Goal: Information Seeking & Learning: Learn about a topic

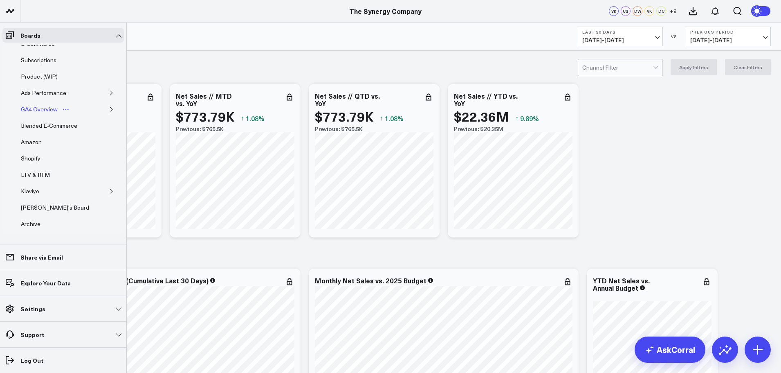
scroll to position [81, 0]
click at [34, 203] on div "Archive" at bounding box center [31, 204] width 24 height 10
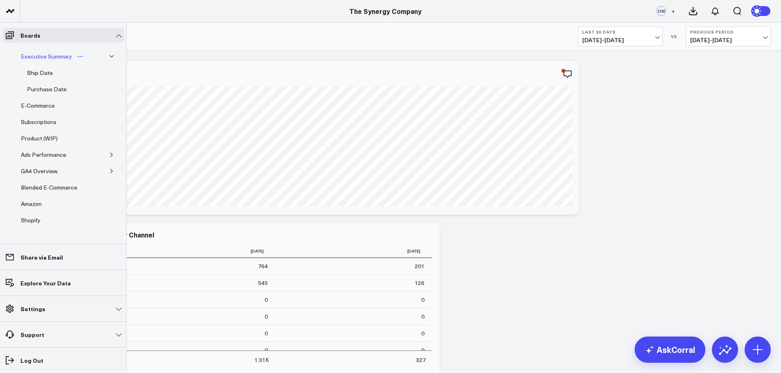
click at [37, 55] on div "Executive Summary" at bounding box center [46, 57] width 55 height 10
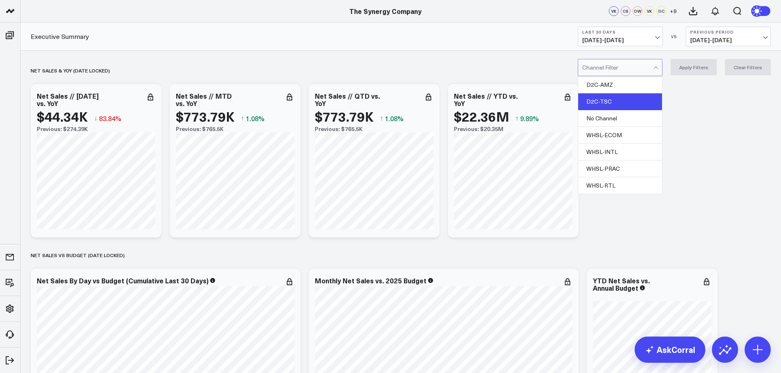
click at [603, 101] on div "D2C-TSC" at bounding box center [620, 101] width 84 height 17
click at [696, 62] on button "Apply Filters" at bounding box center [694, 67] width 46 height 16
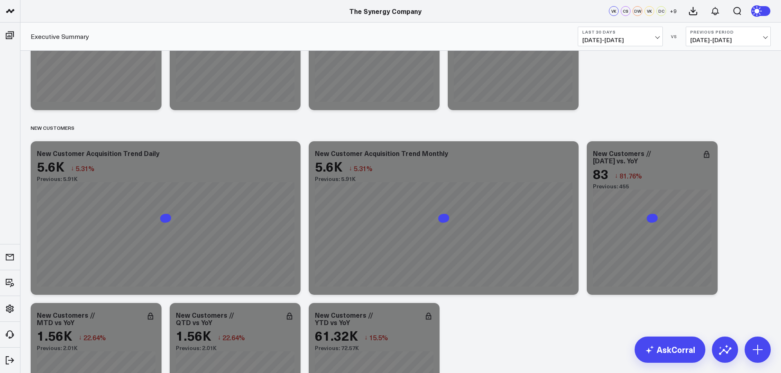
scroll to position [1391, 0]
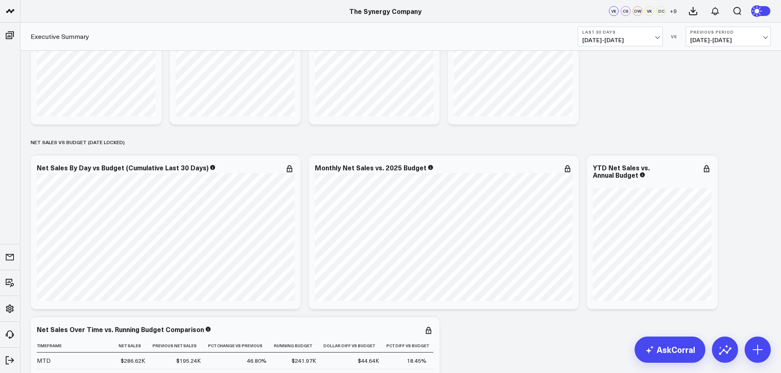
scroll to position [123, 0]
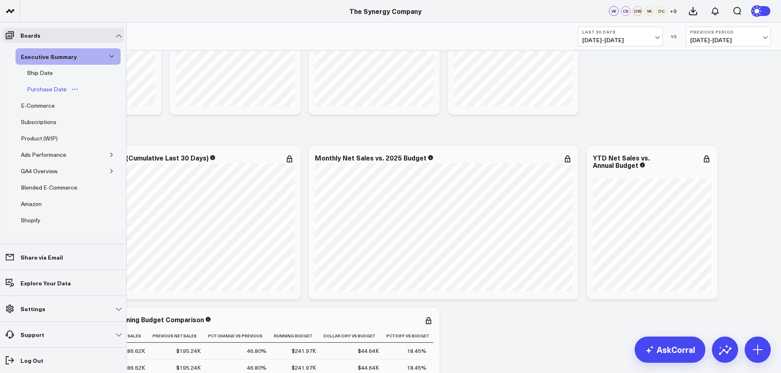
click at [43, 90] on div "Purchase Date" at bounding box center [47, 89] width 44 height 10
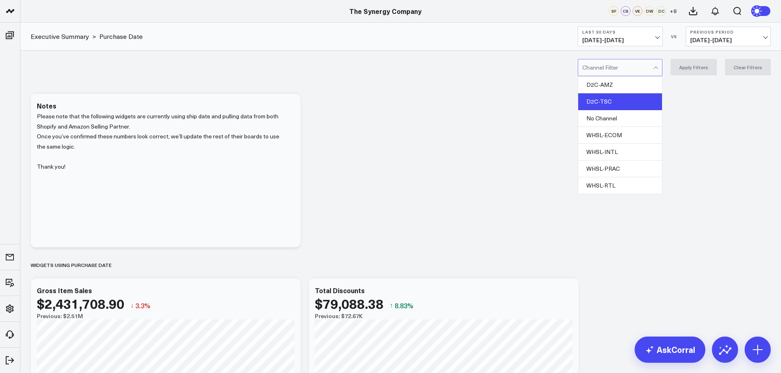
click at [611, 96] on div "D2C-TSC" at bounding box center [620, 101] width 84 height 17
click at [688, 66] on button "Apply Filters" at bounding box center [694, 67] width 46 height 16
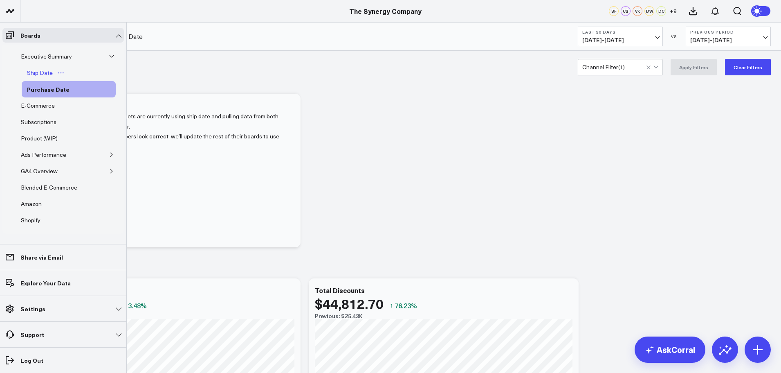
click at [45, 74] on div "Ship Date" at bounding box center [40, 73] width 30 height 10
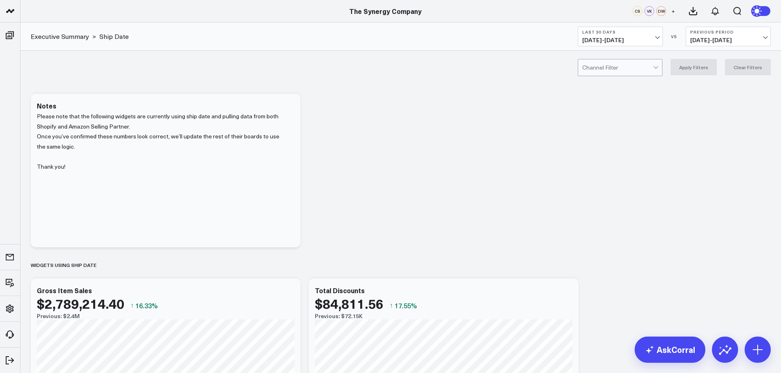
click at [622, 54] on div "Channel Filter Apply Filters Clear Filters" at bounding box center [400, 67] width 761 height 33
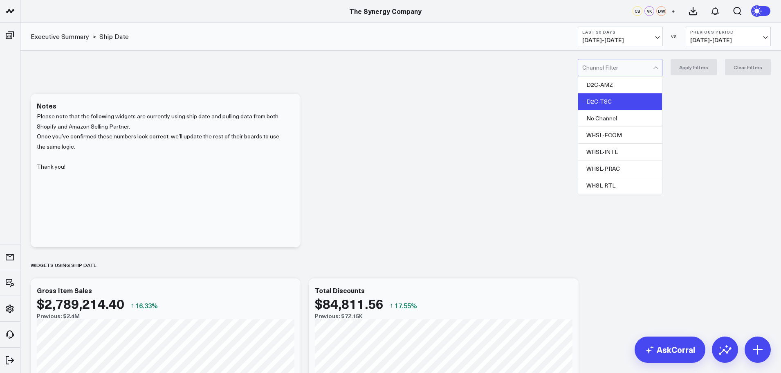
click at [606, 104] on div "D2C-TSC" at bounding box center [620, 101] width 84 height 17
click at [695, 69] on button "Apply Filters" at bounding box center [694, 67] width 46 height 16
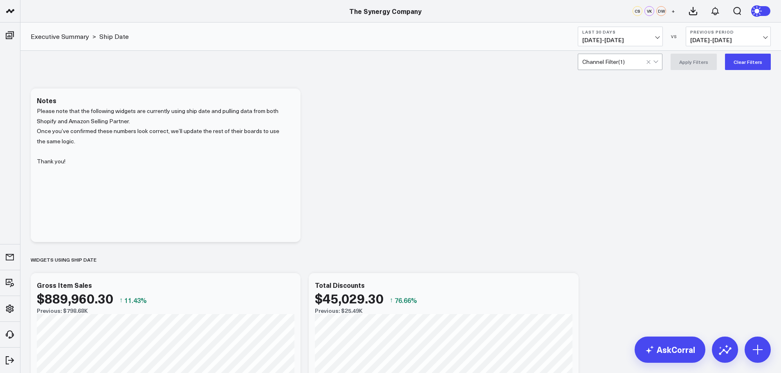
scroll to position [123, 0]
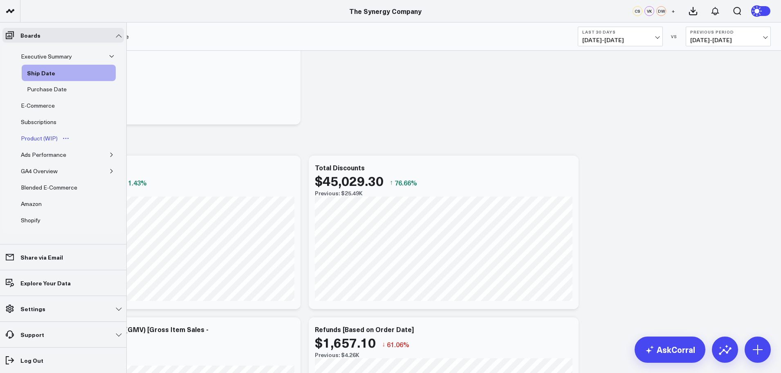
click at [33, 138] on div "Product (WIP)" at bounding box center [39, 138] width 41 height 10
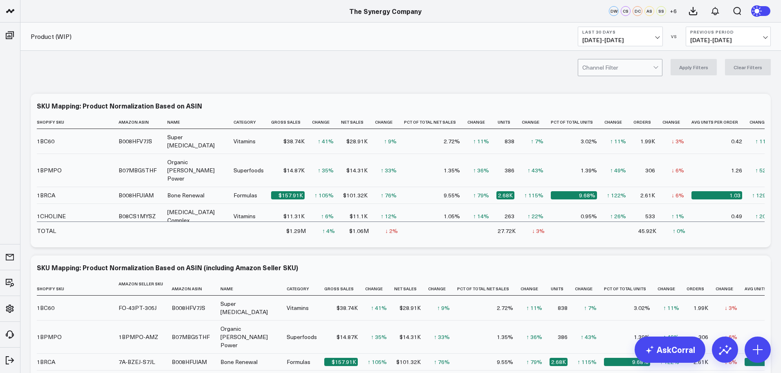
click at [616, 41] on span "[DATE] - [DATE]" at bounding box center [620, 40] width 76 height 7
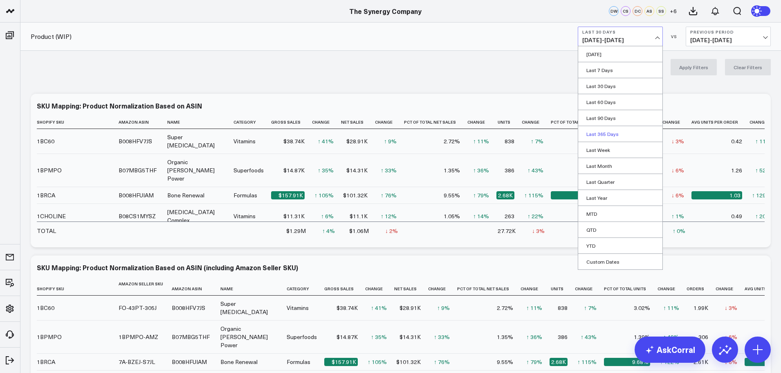
click at [595, 132] on link "Last 365 Days" at bounding box center [620, 134] width 84 height 16
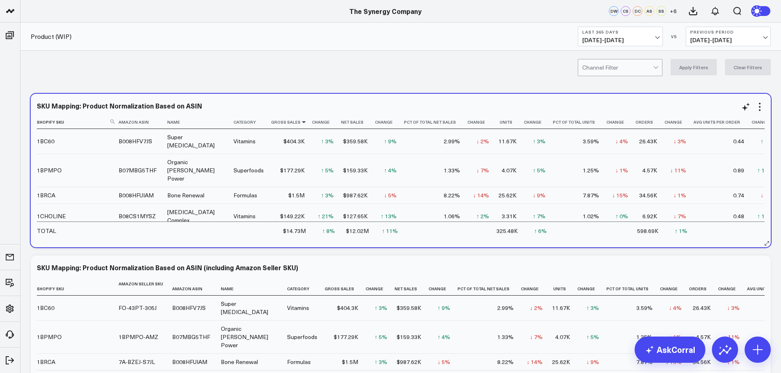
click at [301, 121] on icon at bounding box center [304, 121] width 7 height 5
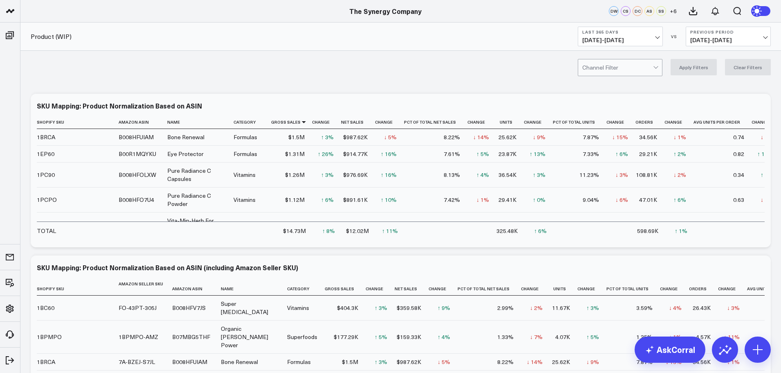
scroll to position [82, 0]
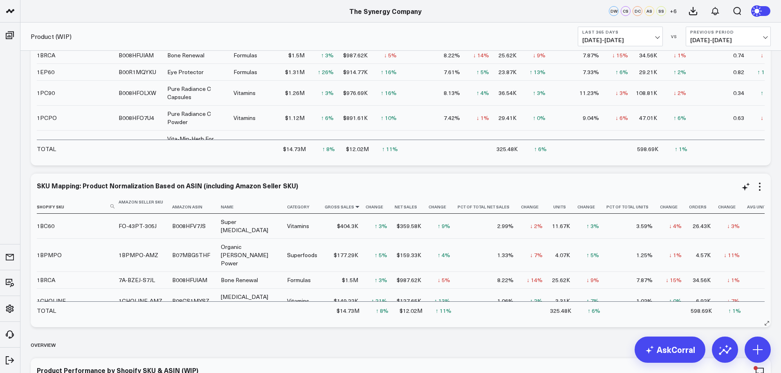
drag, startPoint x: 324, startPoint y: 209, endPoint x: 321, endPoint y: 206, distance: 4.3
click at [354, 209] on icon at bounding box center [357, 206] width 7 height 5
click at [354, 206] on icon at bounding box center [357, 206] width 7 height 5
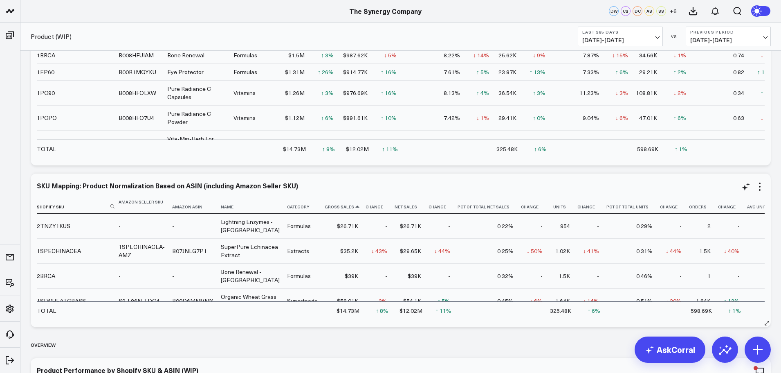
click at [354, 206] on icon at bounding box center [357, 206] width 7 height 5
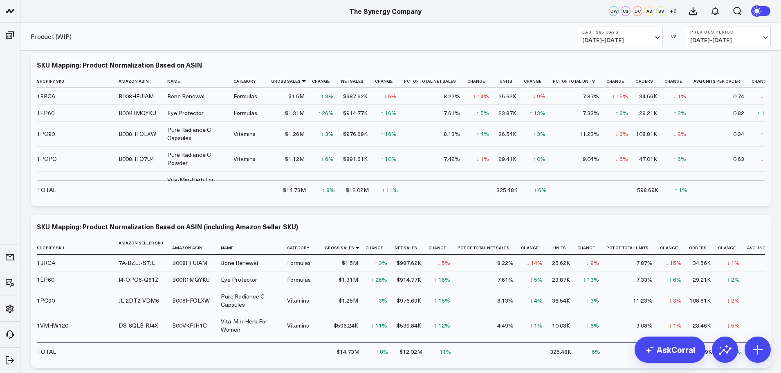
scroll to position [0, 0]
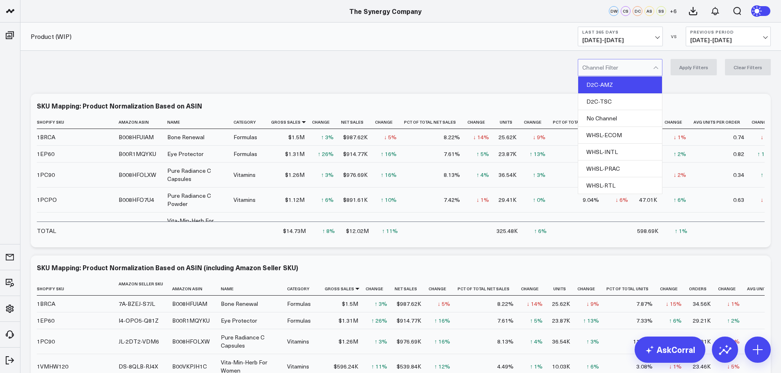
click at [602, 81] on div "D2C-AMZ" at bounding box center [620, 84] width 84 height 17
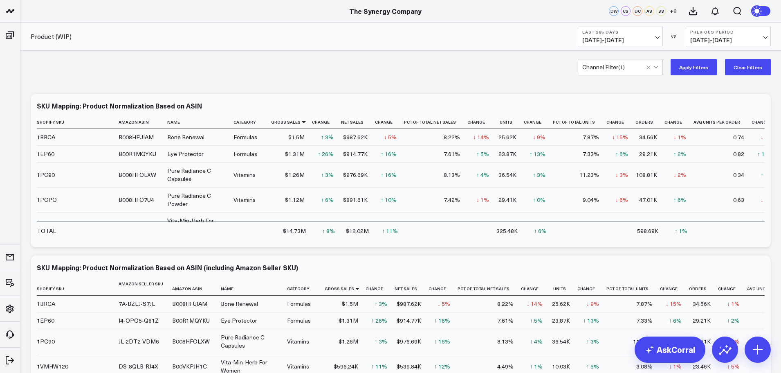
click at [691, 66] on button "Apply Filters" at bounding box center [694, 67] width 46 height 16
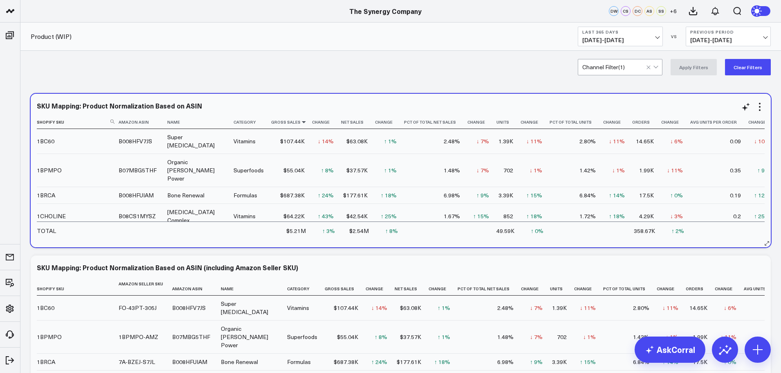
click at [301, 121] on icon at bounding box center [304, 121] width 7 height 5
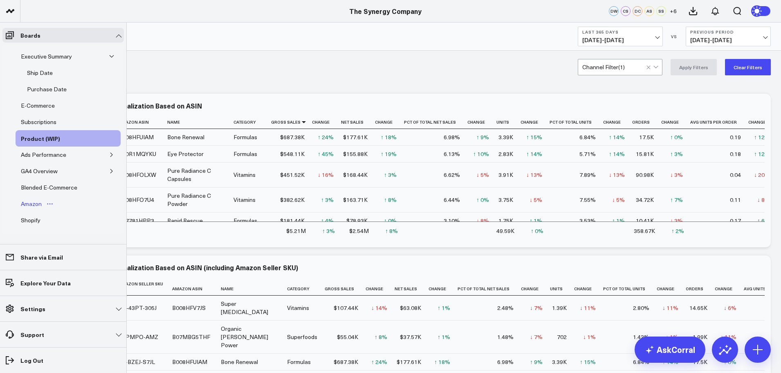
click at [32, 200] on div "Amazon" at bounding box center [31, 204] width 25 height 10
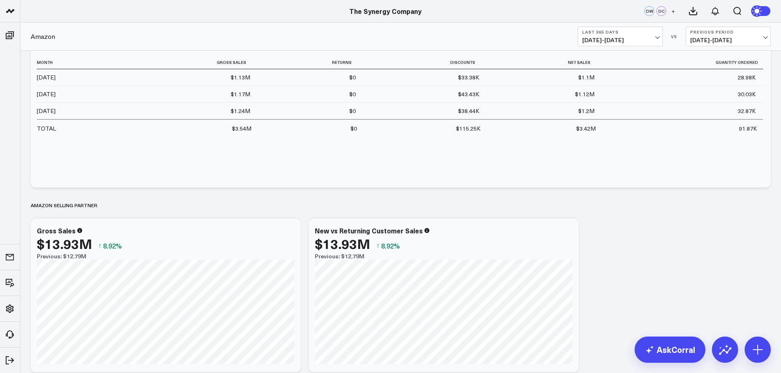
scroll to position [41, 0]
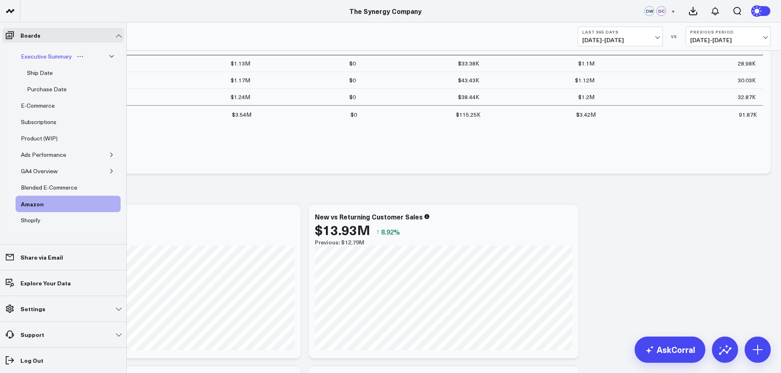
click at [43, 56] on div "Executive Summary" at bounding box center [46, 57] width 55 height 10
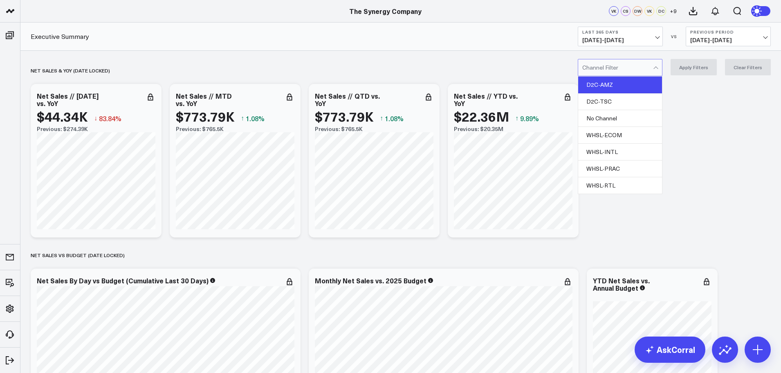
click at [615, 84] on div "D2C-AMZ" at bounding box center [620, 84] width 84 height 17
click at [693, 74] on button "Apply Filters" at bounding box center [694, 67] width 46 height 16
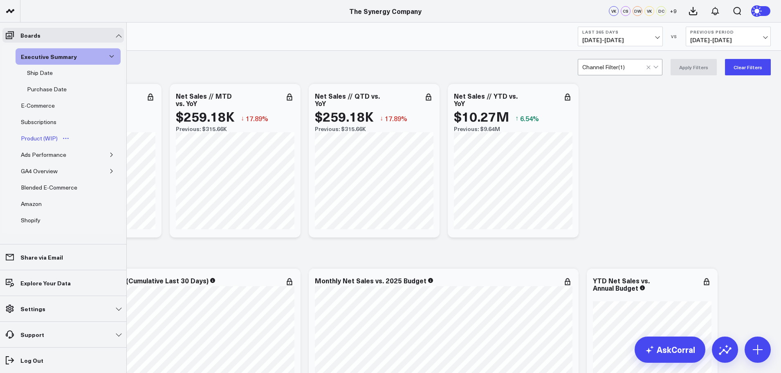
click at [31, 140] on div "Product (WIP)" at bounding box center [39, 138] width 41 height 10
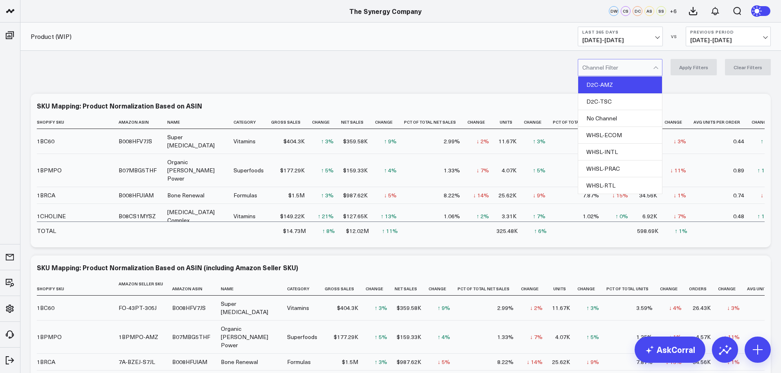
click at [613, 84] on div "D2C-AMZ" at bounding box center [620, 84] width 84 height 17
click at [693, 66] on button "Apply Filters" at bounding box center [694, 67] width 46 height 16
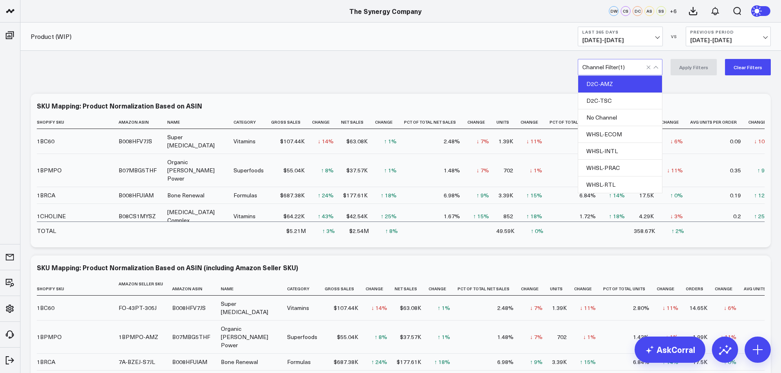
click at [610, 81] on div "D2C-AMZ" at bounding box center [620, 84] width 84 height 17
click at [692, 68] on button "Apply Filters" at bounding box center [694, 67] width 46 height 16
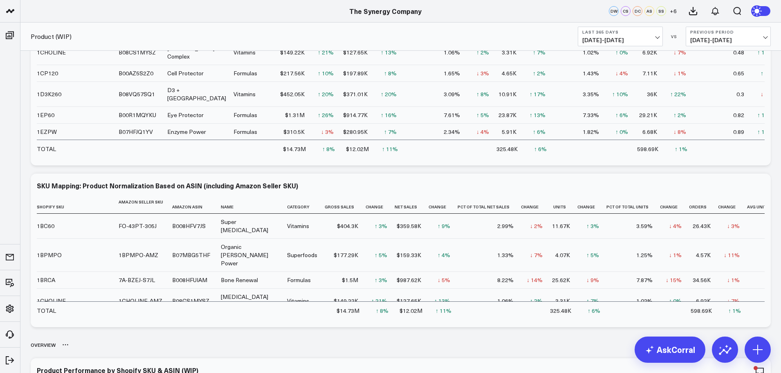
scroll to position [245, 0]
